Goal: Check status: Check status

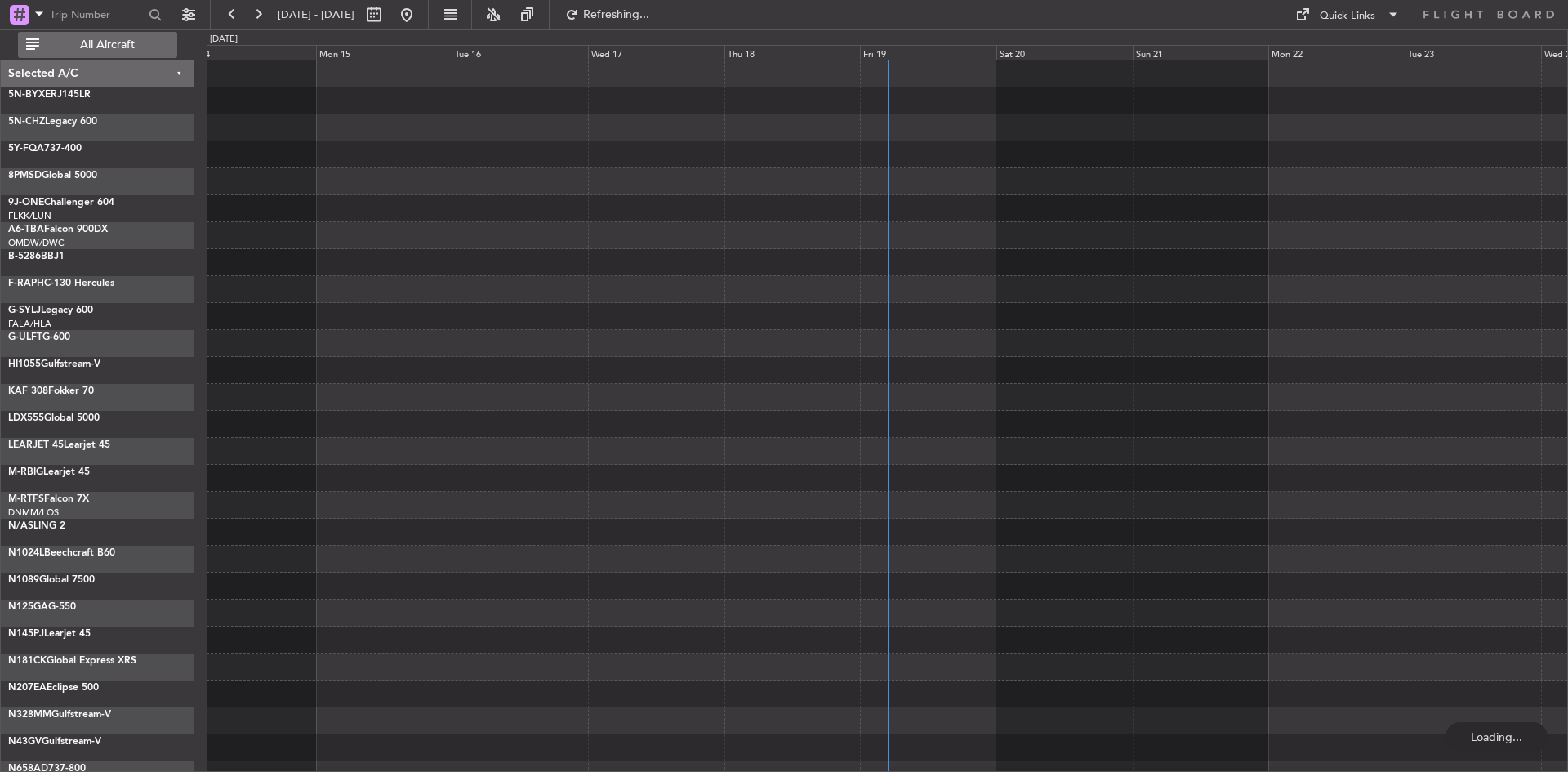
click at [95, 39] on span "All Aircraft" at bounding box center [107, 45] width 129 height 11
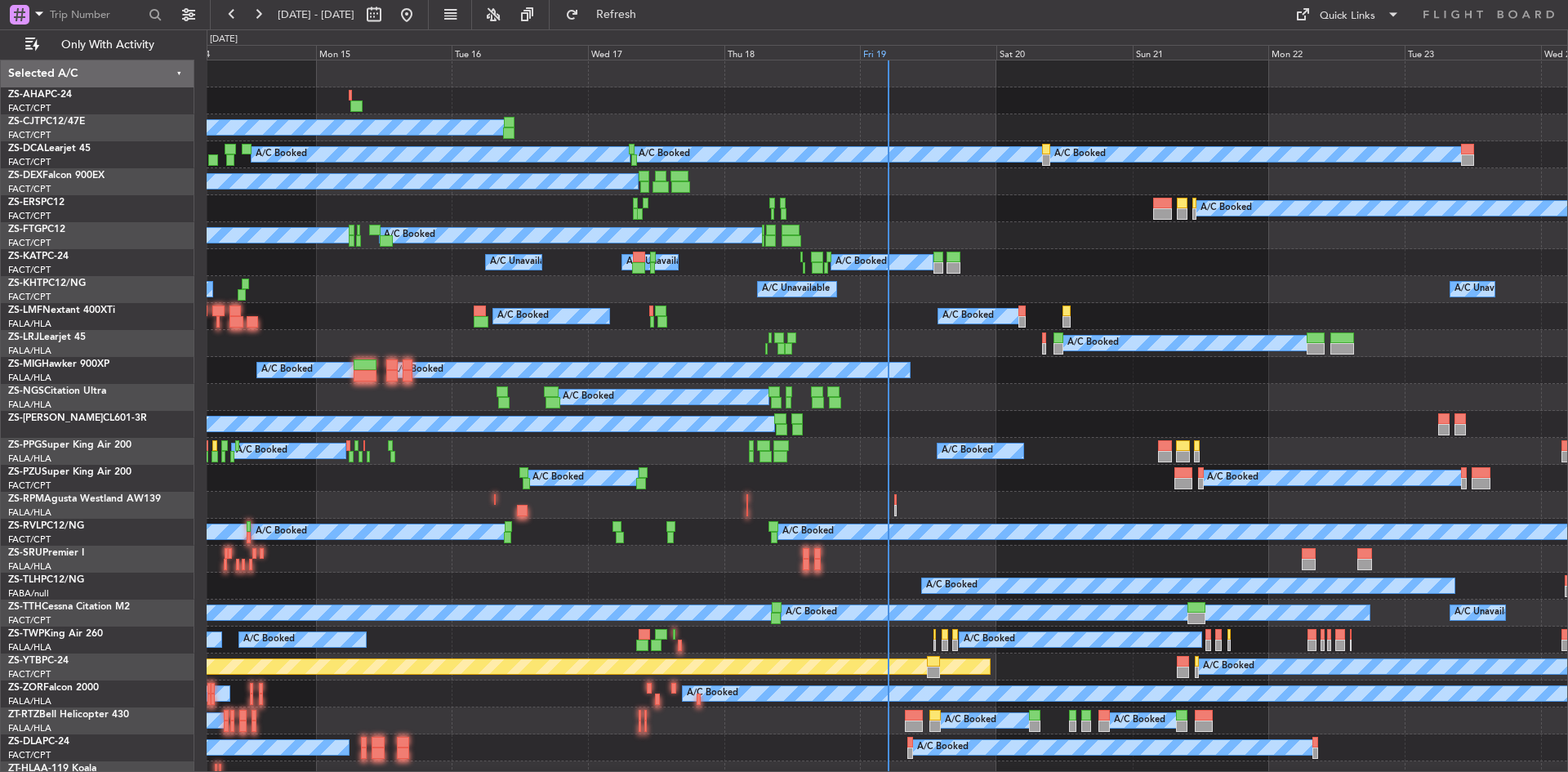
click at [869, 50] on div "Fri 19" at bounding box center [927, 53] width 136 height 15
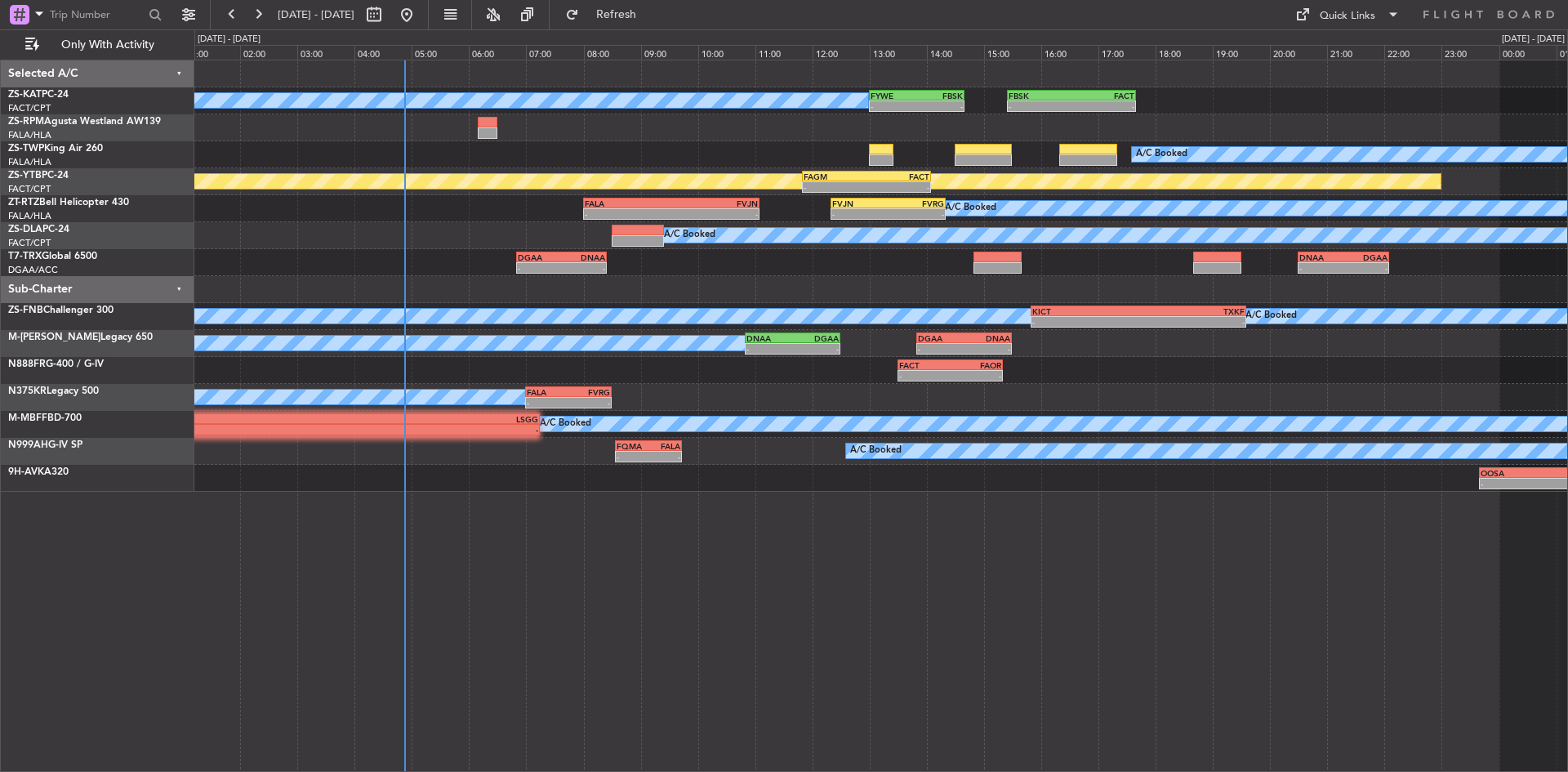
click at [654, 153] on div "A/C Booked A/C Booked - - FYWE 13:00 Z FBSK 14:40 Z - - FBSK 15:25 Z FACT 17:40…" at bounding box center [881, 276] width 1373 height 431
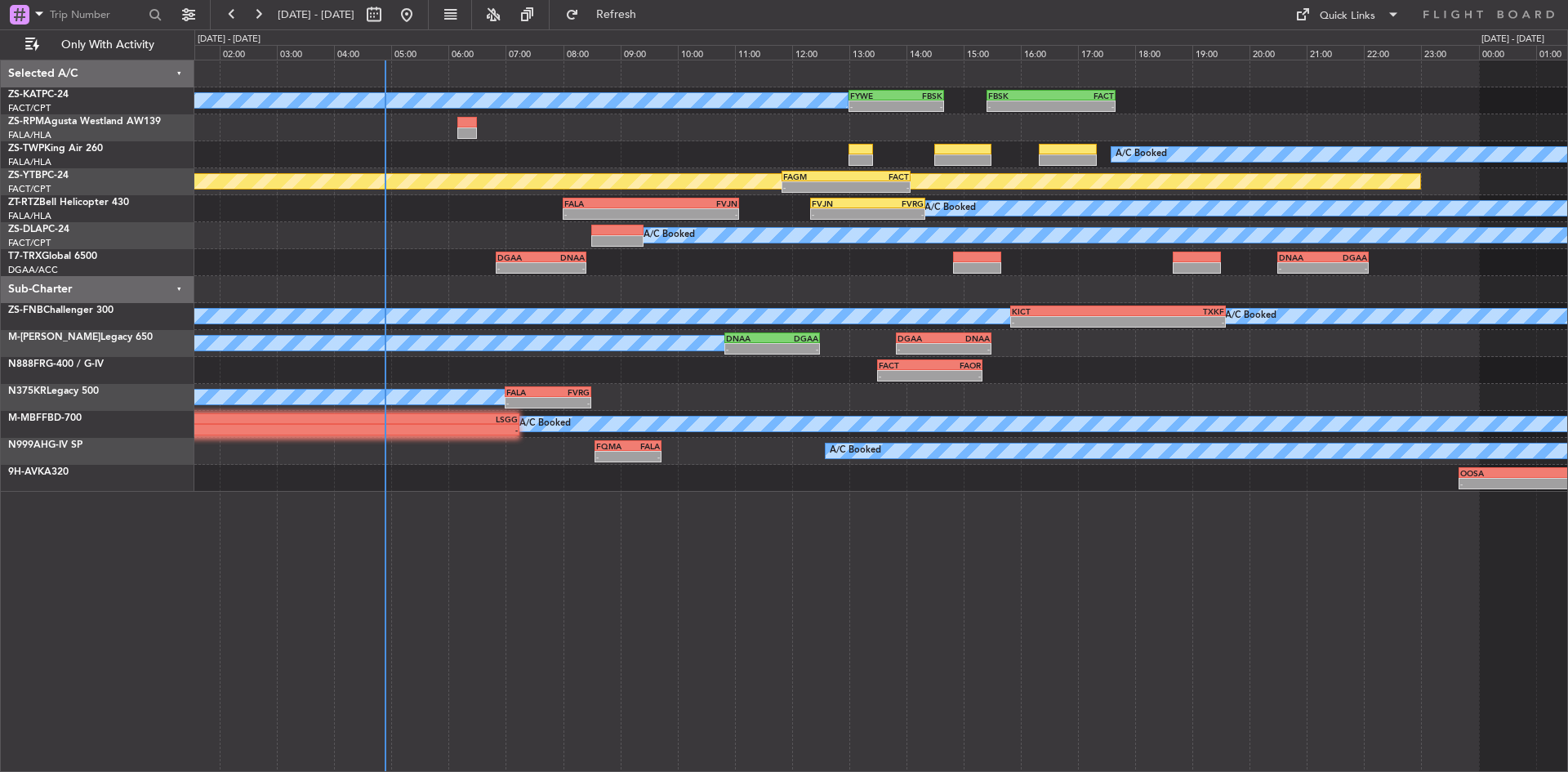
click at [487, 239] on div "A/C Booked A/C Booked - - FYWE 13:00 Z FBSK 14:40 Z - - FBSK 15:25 Z FACT 17:40…" at bounding box center [881, 276] width 1373 height 431
